Goal: Use online tool/utility: Utilize a website feature to perform a specific function

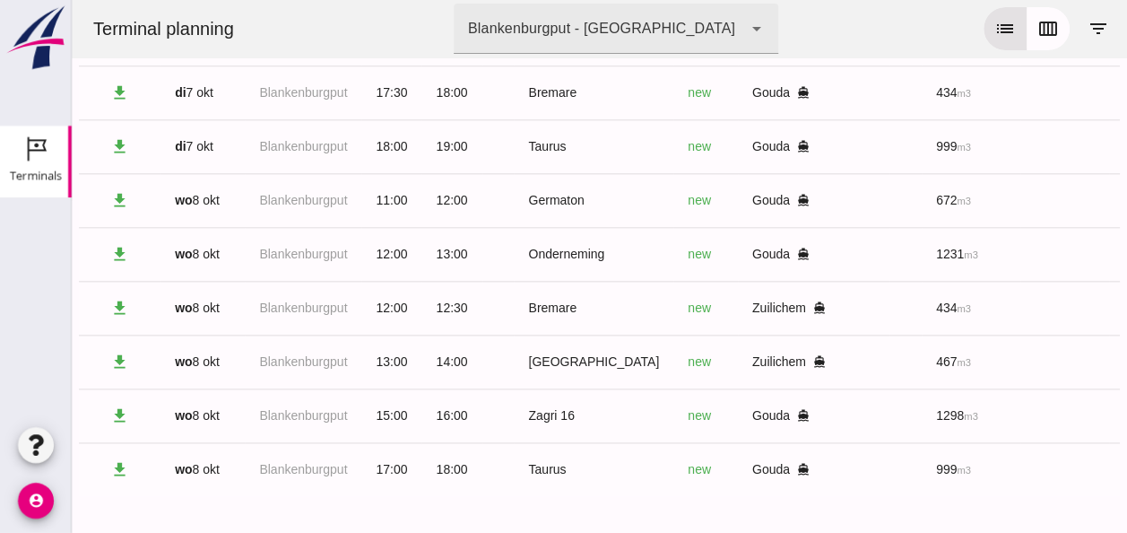
scroll to position [0, 480]
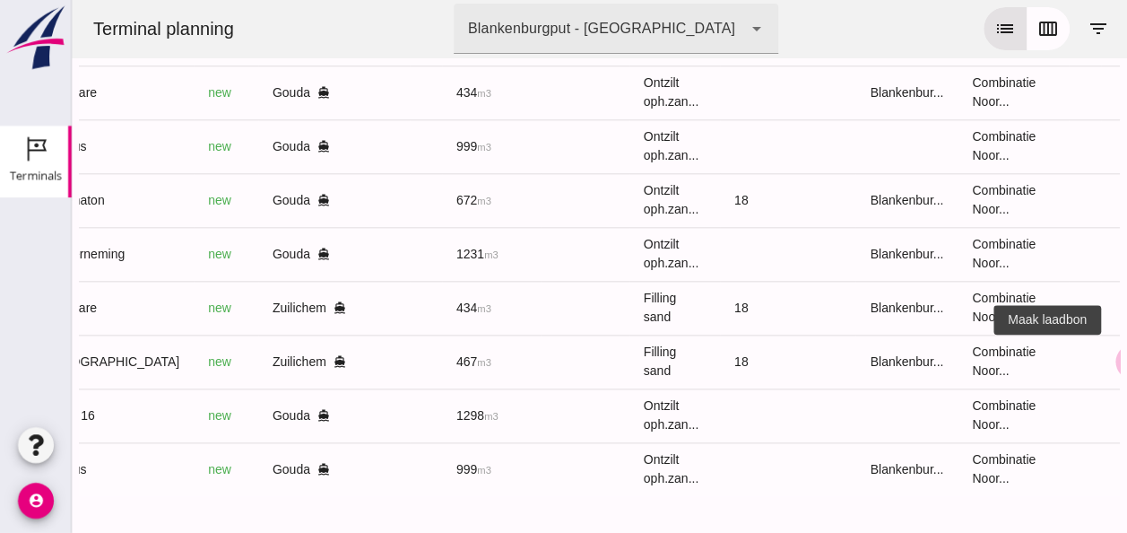
click at [1125, 353] on icon "receipt_long" at bounding box center [1133, 361] width 16 height 16
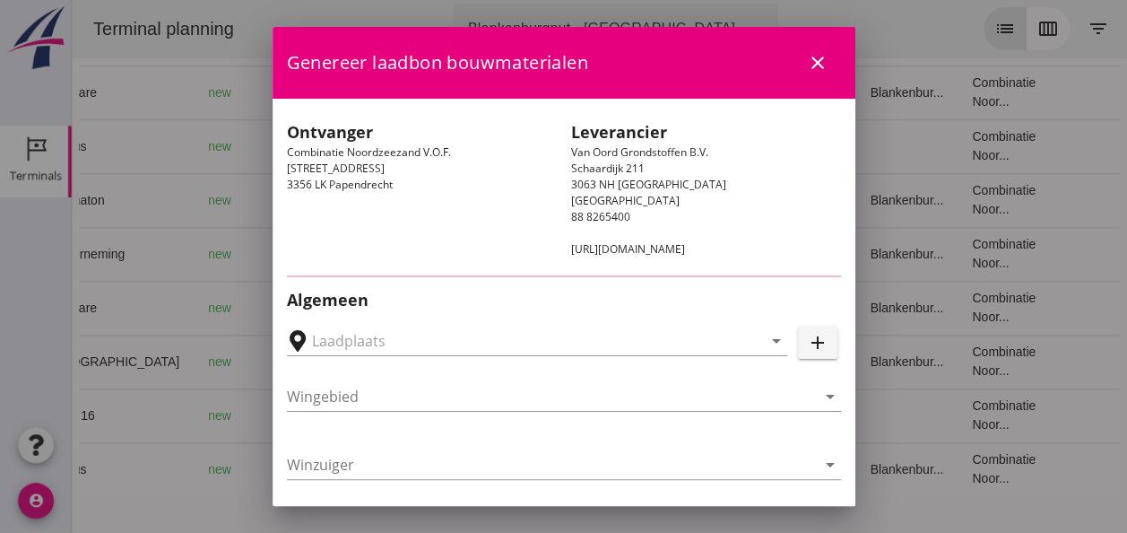
type input "Zuiddam, NTB, Zuilichem"
type input "[GEOGRAPHIC_DATA]"
type input "Ko Hoeve"
type input "467"
type input "Ophoogzand (6120)"
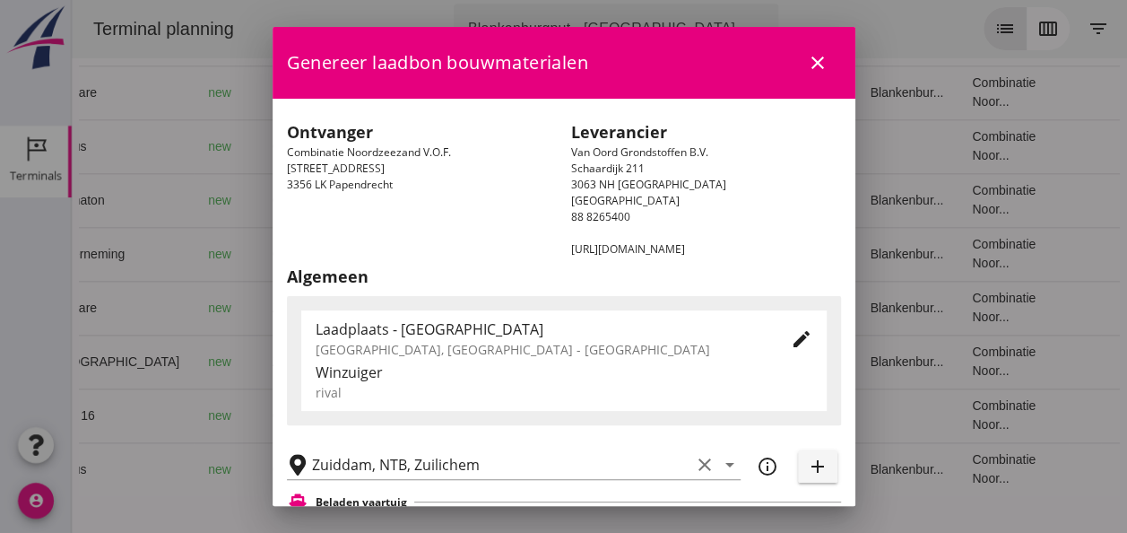
scroll to position [179, 0]
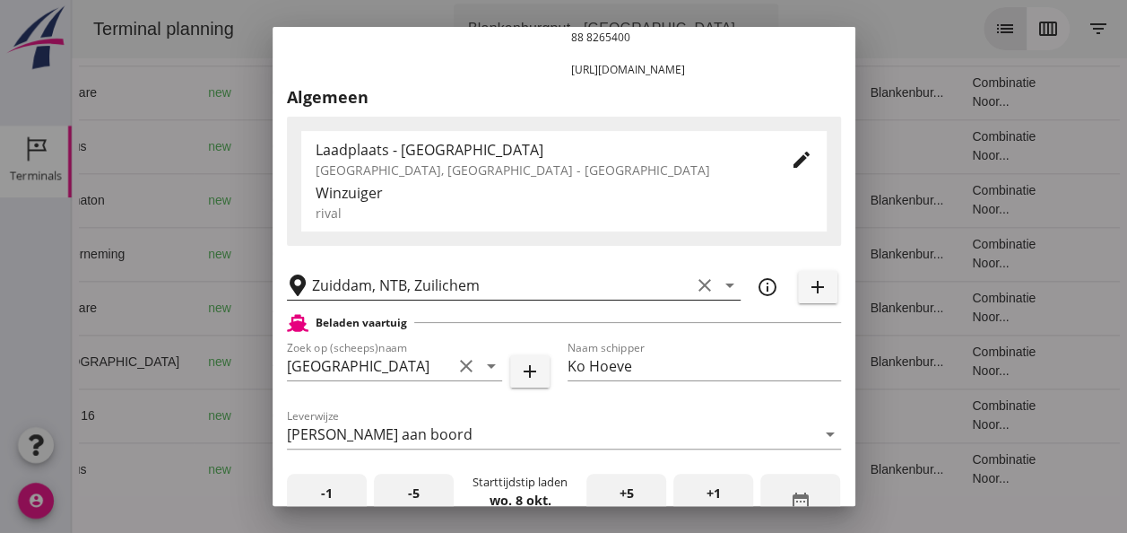
click at [694, 280] on icon "clear" at bounding box center [705, 285] width 22 height 22
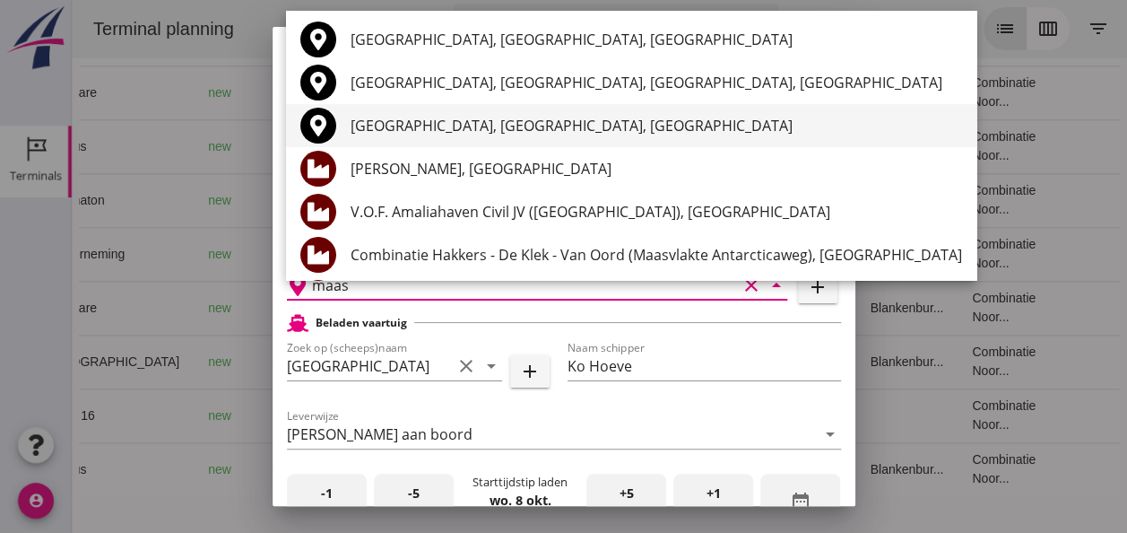
click at [542, 125] on div "[GEOGRAPHIC_DATA], [GEOGRAPHIC_DATA], [GEOGRAPHIC_DATA]" at bounding box center [657, 126] width 612 height 22
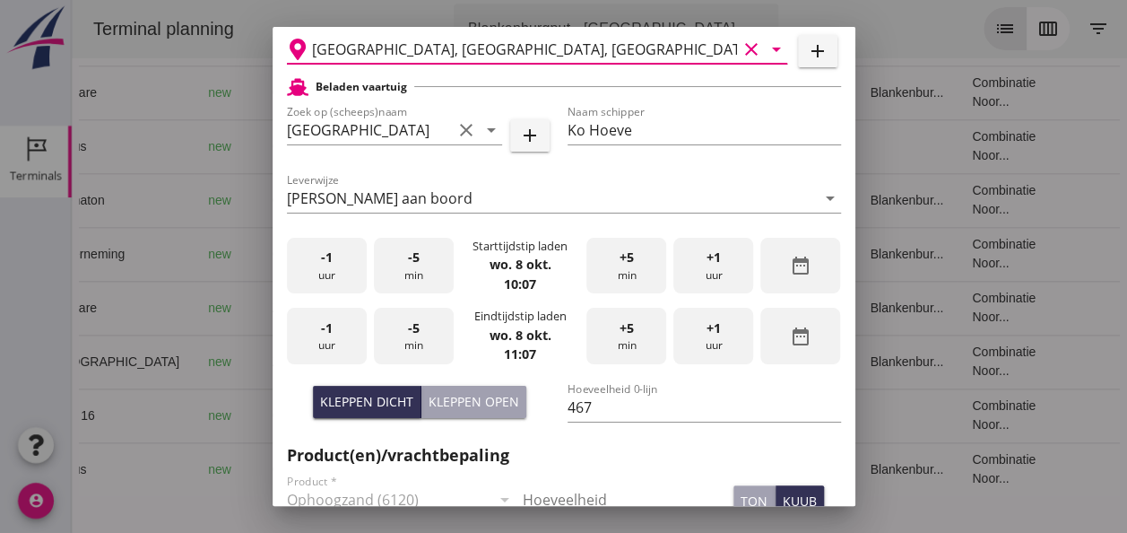
scroll to position [448, 0]
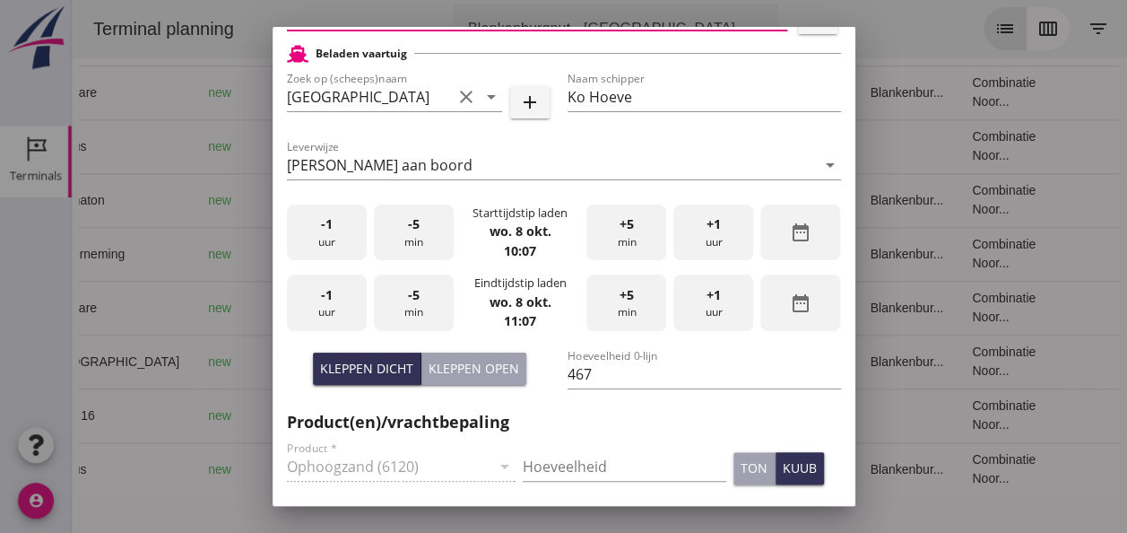
type input "[GEOGRAPHIC_DATA], [GEOGRAPHIC_DATA], [GEOGRAPHIC_DATA]"
click at [330, 235] on div "-1 uur" at bounding box center [327, 232] width 80 height 56
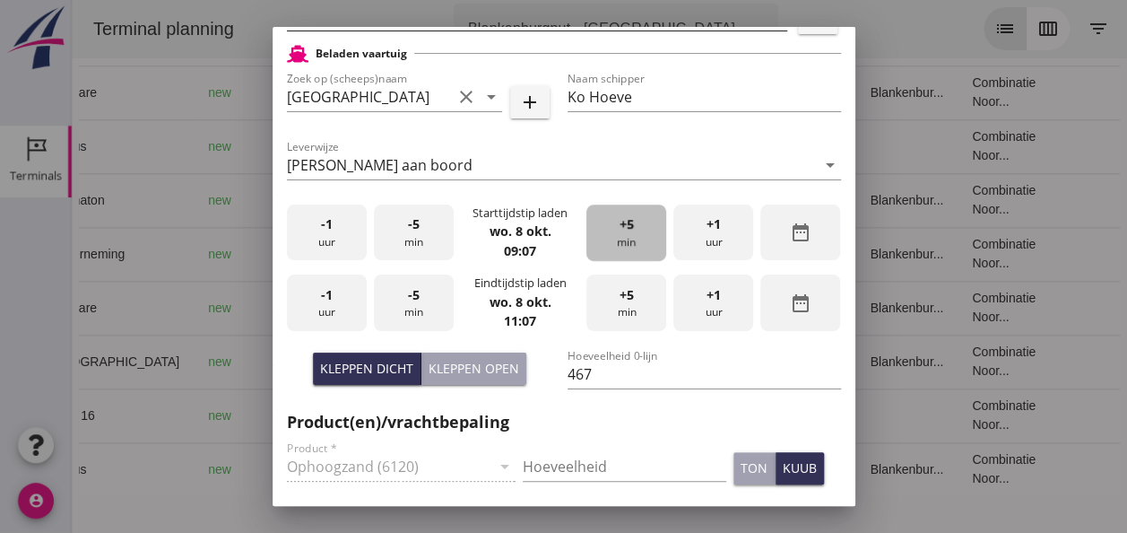
click at [620, 240] on div "+5 min" at bounding box center [626, 232] width 80 height 56
click at [620, 239] on div "+5 min" at bounding box center [626, 232] width 80 height 56
click at [332, 294] on div "-1 uur" at bounding box center [327, 302] width 80 height 56
click at [416, 292] on div "-5 min" at bounding box center [414, 302] width 80 height 56
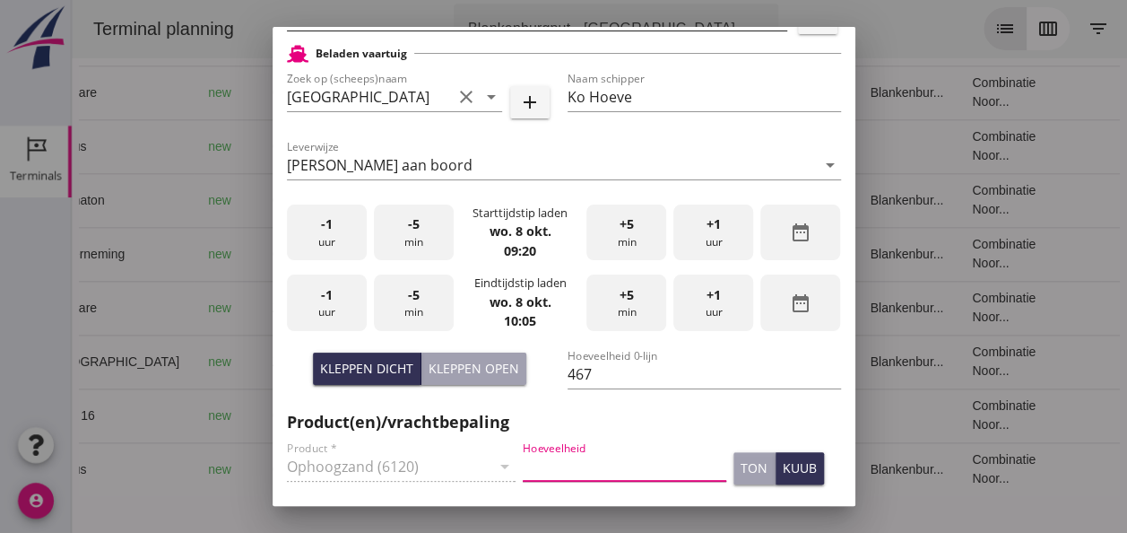
click at [563, 470] on input "Hoeveelheid" at bounding box center [625, 466] width 204 height 29
type input "467"
click at [375, 364] on div "Kleppen dicht" at bounding box center [366, 368] width 93 height 19
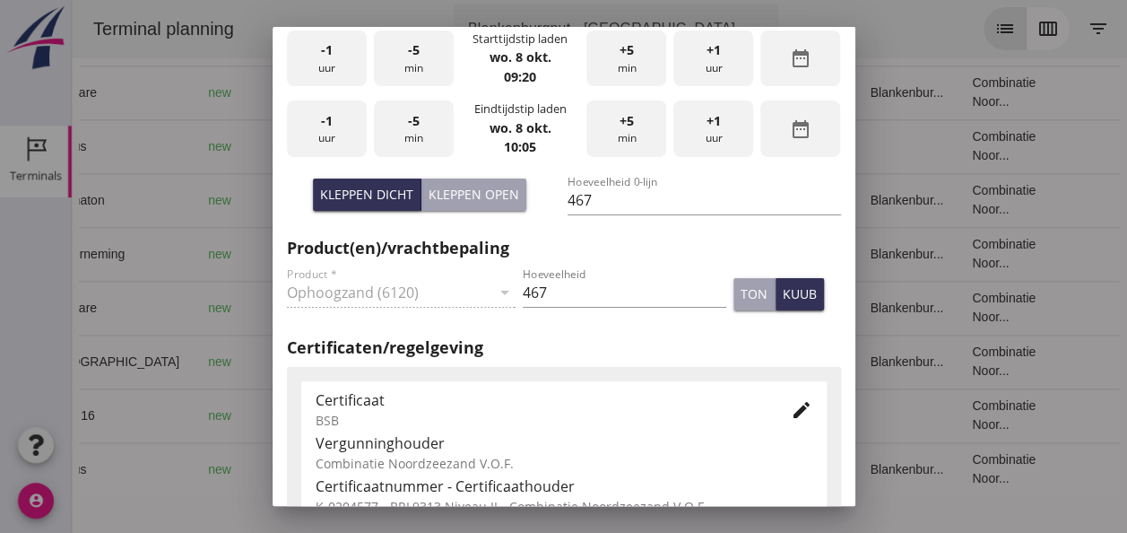
scroll to position [628, 0]
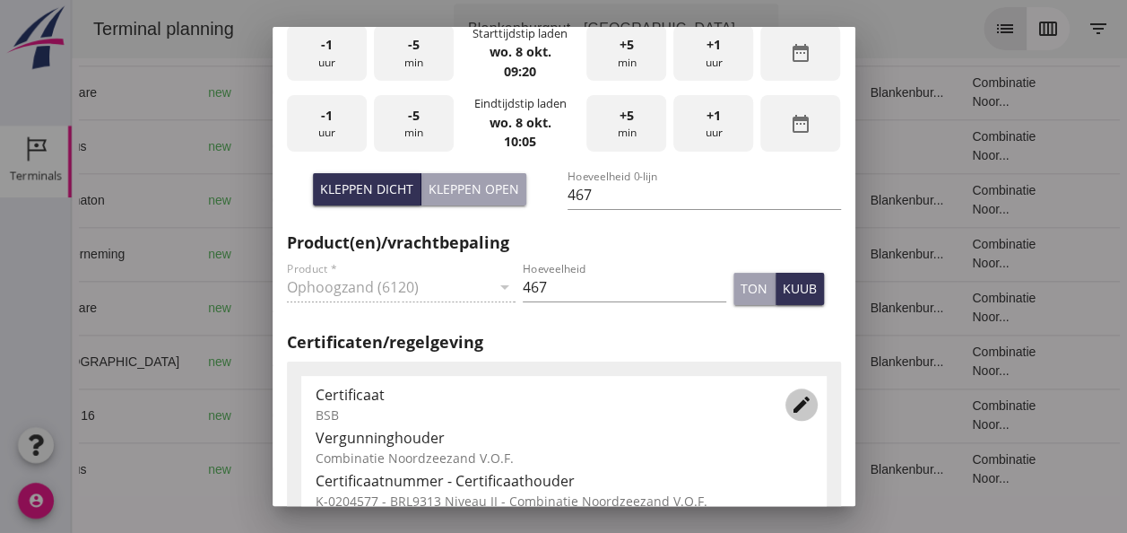
click at [791, 411] on icon "edit" at bounding box center [802, 405] width 22 height 22
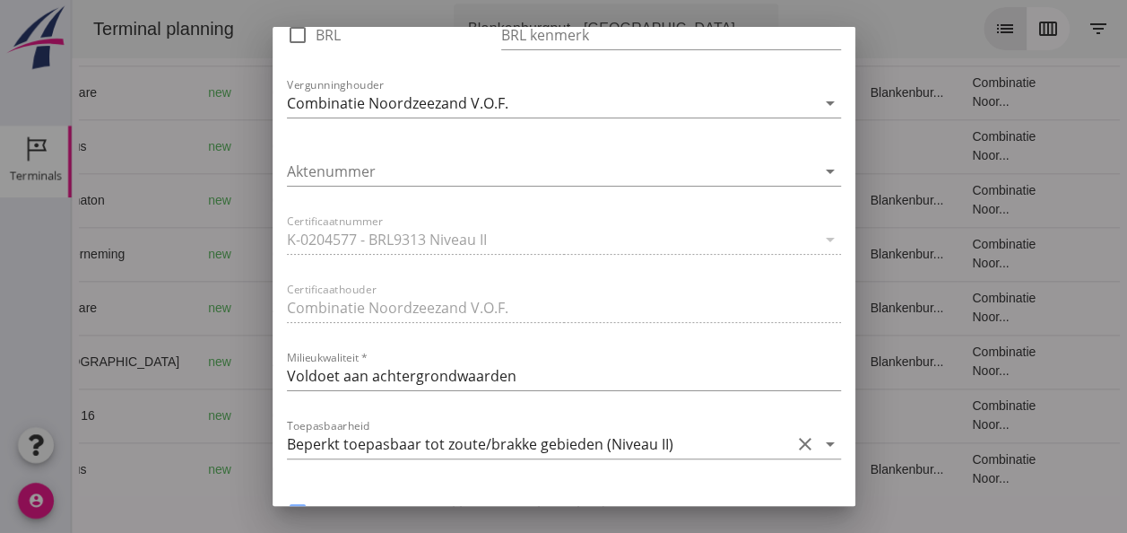
scroll to position [1255, 0]
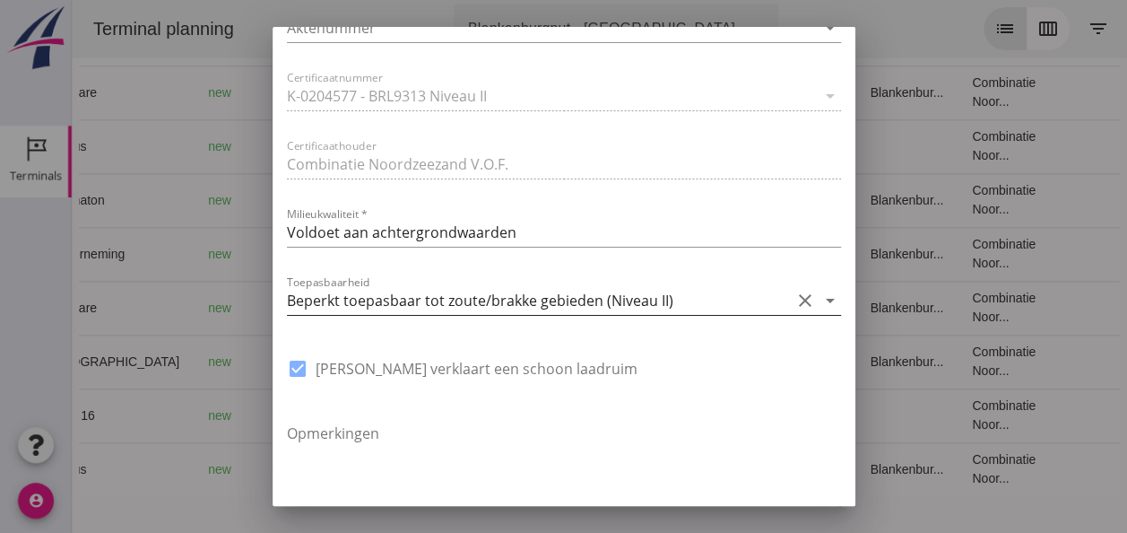
click at [820, 297] on icon "arrow_drop_down" at bounding box center [831, 301] width 22 height 22
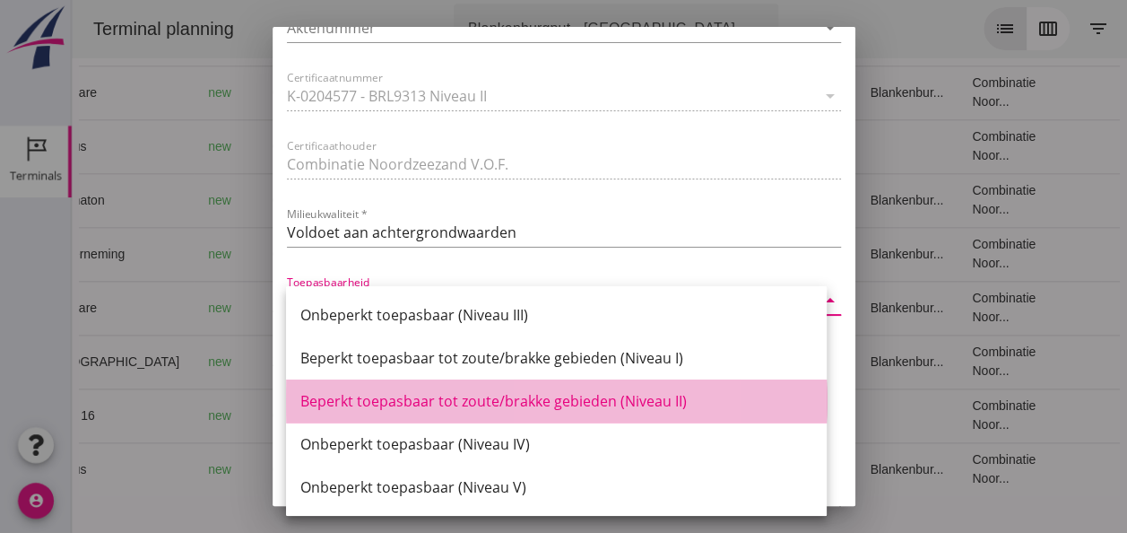
click at [668, 402] on div "Beperkt toepasbaar tot zoute/brakke gebieden (Niveau II)" at bounding box center [556, 401] width 512 height 22
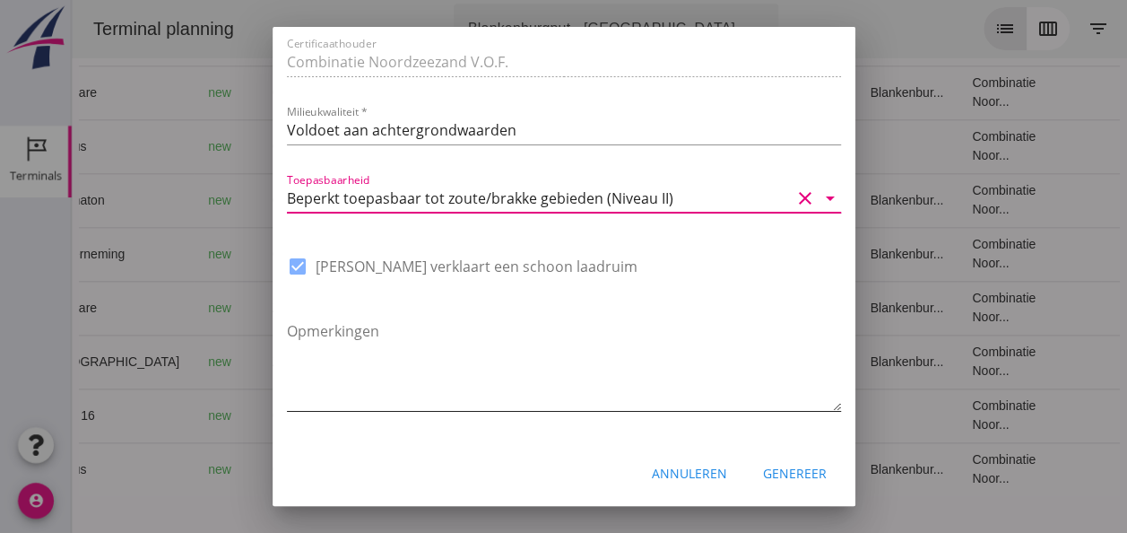
scroll to position [1358, 0]
click at [788, 478] on div "Genereer" at bounding box center [795, 472] width 64 height 19
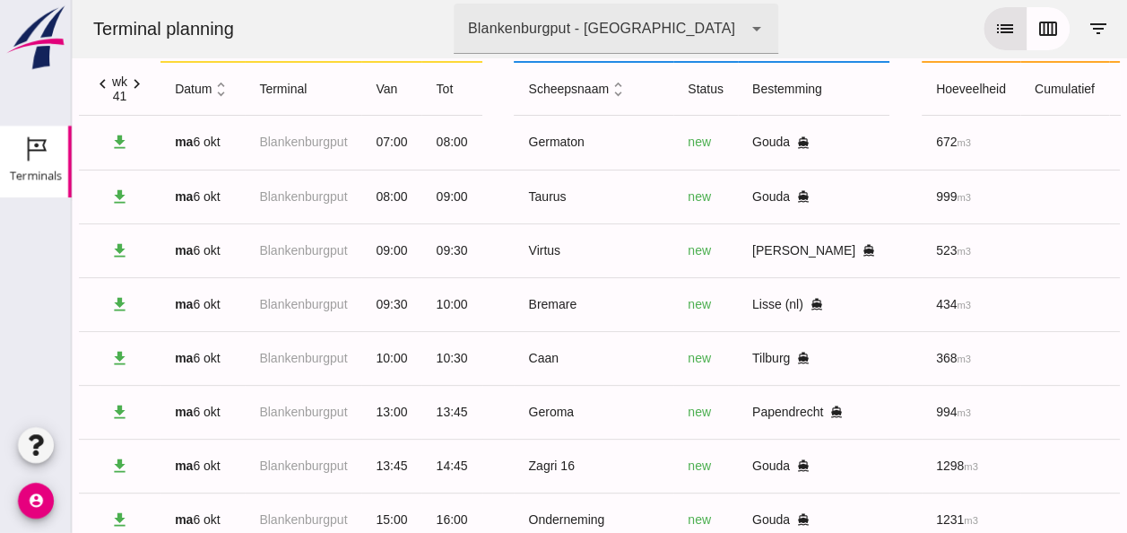
scroll to position [0, 0]
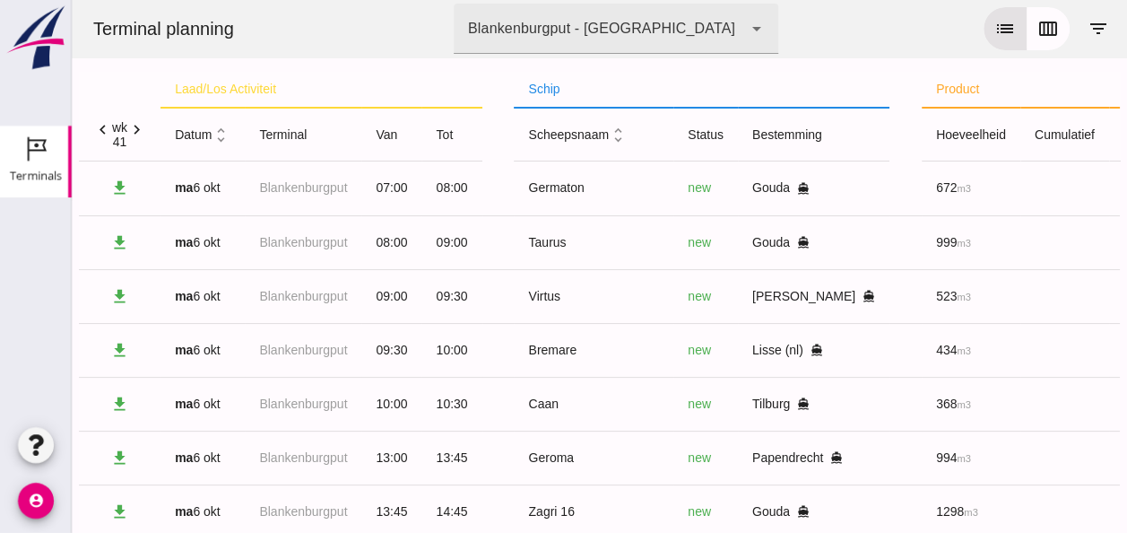
click at [221, 127] on icon "unfold_more" at bounding box center [221, 135] width 19 height 19
click at [221, 132] on icon "expand_more" at bounding box center [221, 135] width 19 height 19
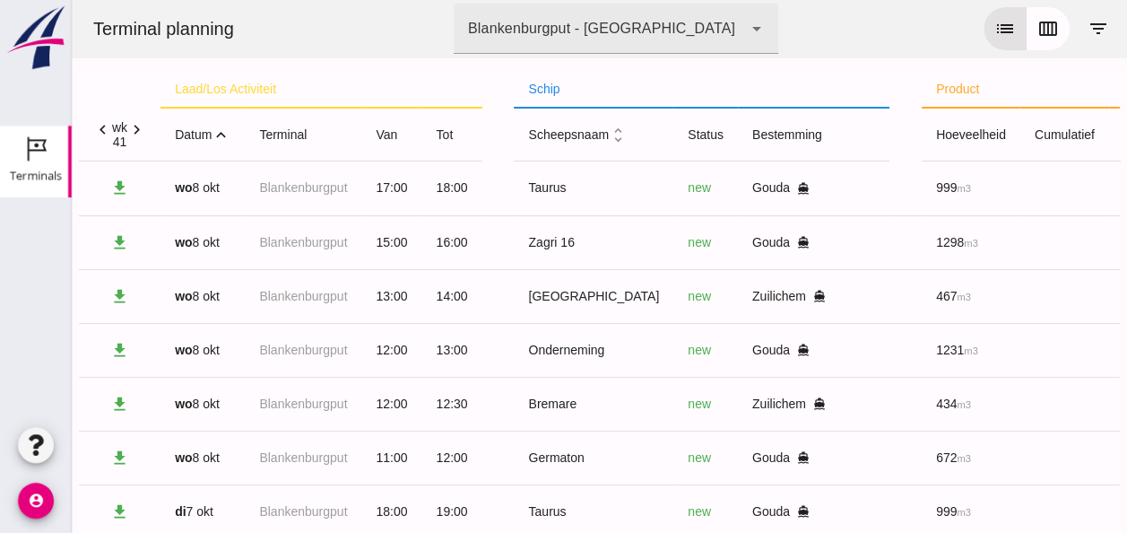
click at [222, 134] on icon "expand_less" at bounding box center [221, 135] width 19 height 19
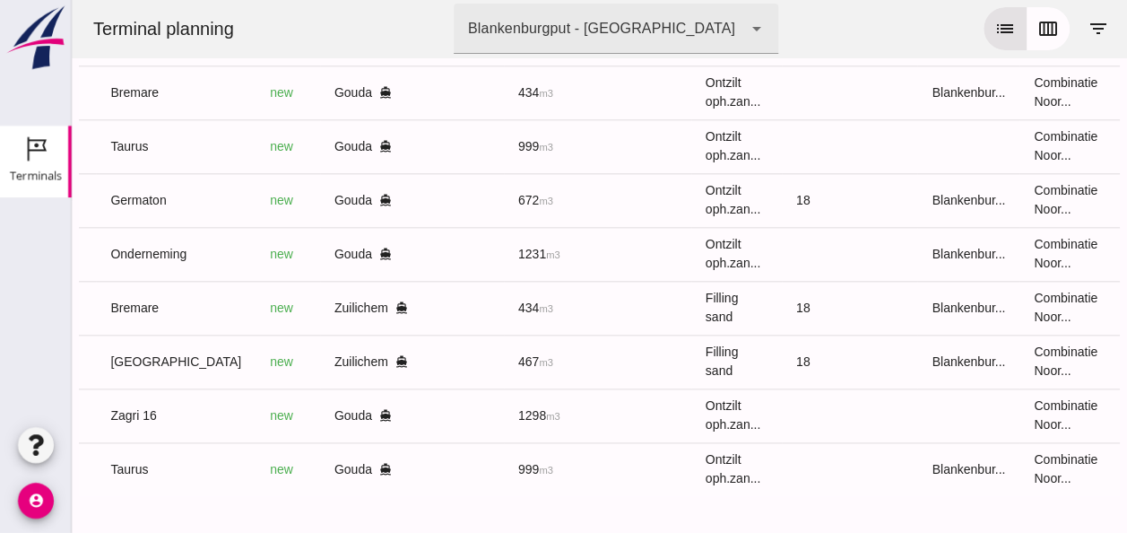
scroll to position [0, 480]
